Goal: Information Seeking & Learning: Learn about a topic

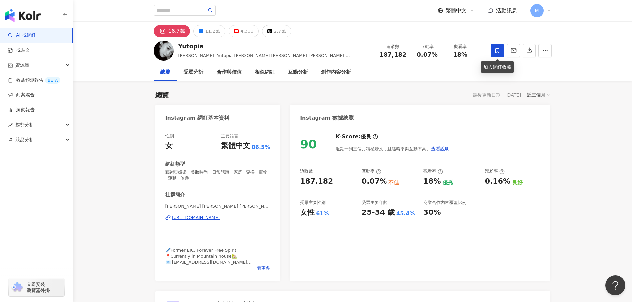
click at [497, 49] on icon at bounding box center [497, 51] width 6 height 6
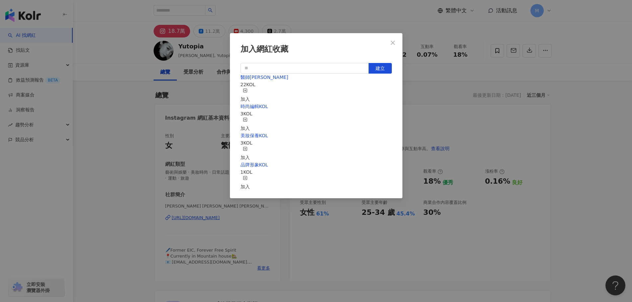
click at [246, 149] on line "button" at bounding box center [245, 149] width 2 height 0
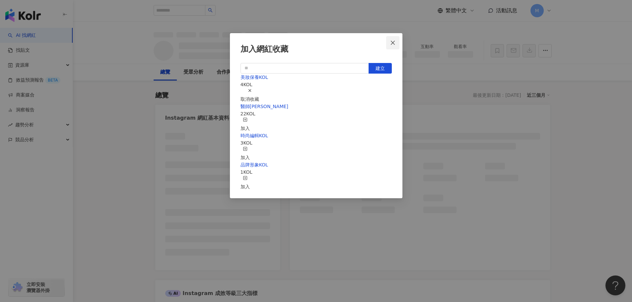
click at [394, 45] on icon "close" at bounding box center [392, 42] width 5 height 5
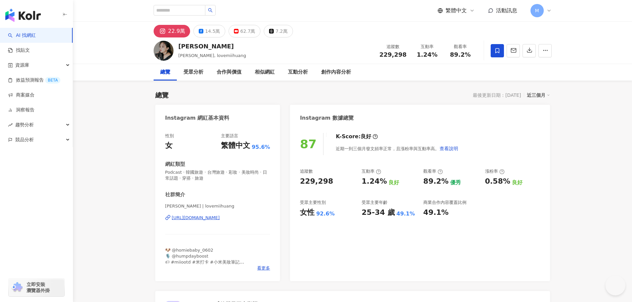
click at [498, 52] on icon at bounding box center [497, 50] width 4 height 5
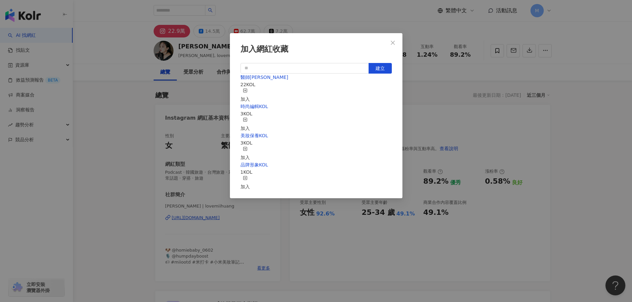
drag, startPoint x: 349, startPoint y: 142, endPoint x: 373, endPoint y: 143, distance: 24.9
click at [349, 142] on div "美妝保養KOL 3 KOL 加入" at bounding box center [315, 146] width 151 height 29
click at [247, 147] on rect "button" at bounding box center [245, 149] width 4 height 4
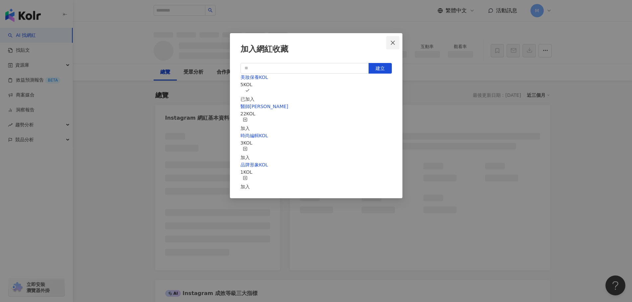
click at [392, 44] on icon "close" at bounding box center [393, 42] width 4 height 4
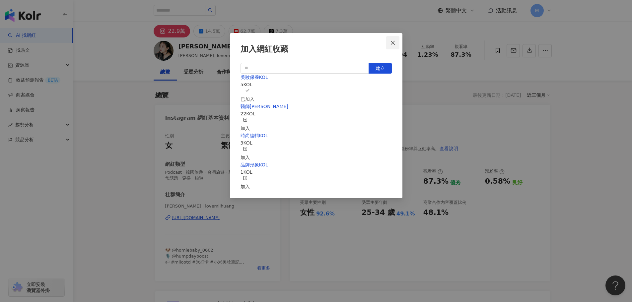
click at [392, 44] on div "加入網紅收藏 建立 美妝保養KOL 5 KOL 已加入 醫師KOL 22 KOL 加入 時尚編輯KOL 3 KOL 加入 品牌形象KOL 1 KOL 加入" at bounding box center [316, 151] width 632 height 302
